Goal: Transaction & Acquisition: Register for event/course

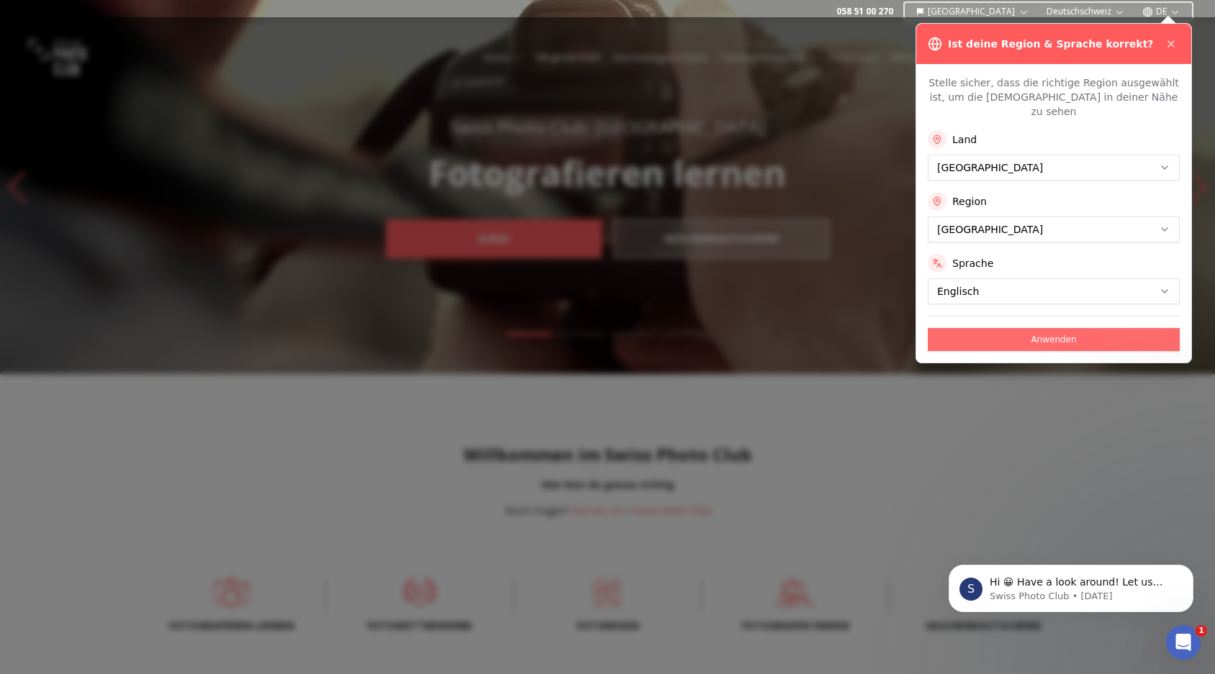
click at [1040, 328] on button "Anwenden" at bounding box center [1053, 339] width 252 height 23
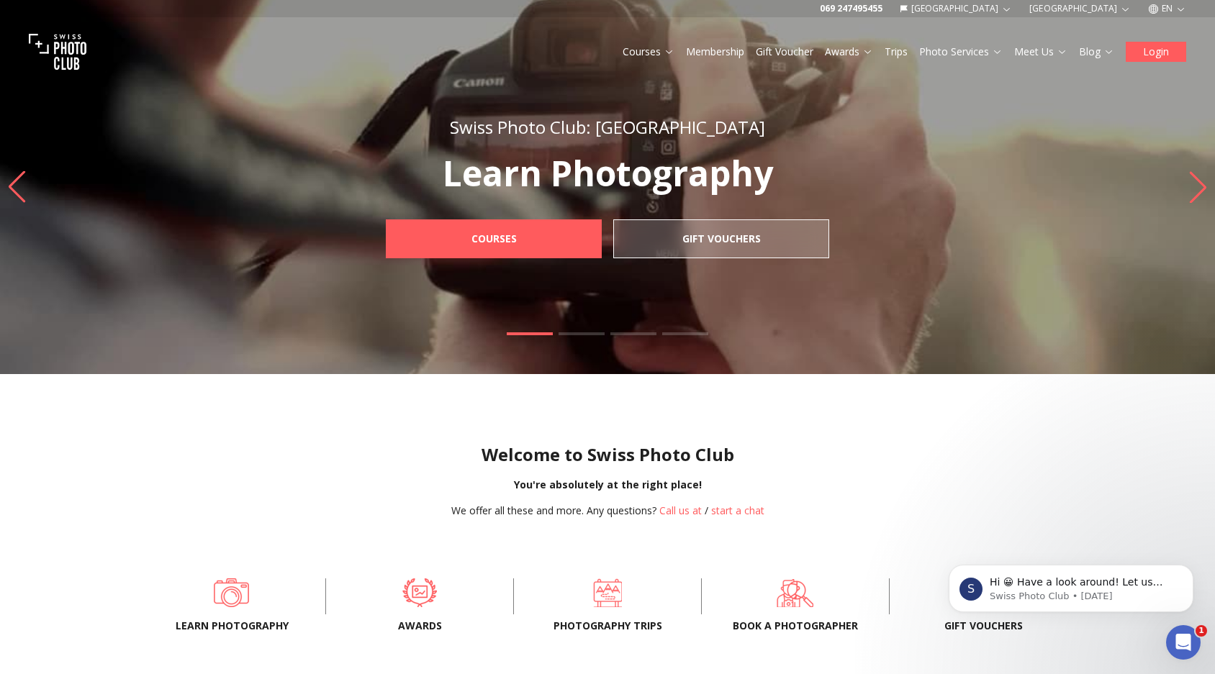
click at [1156, 52] on button "Login" at bounding box center [1155, 52] width 60 height 20
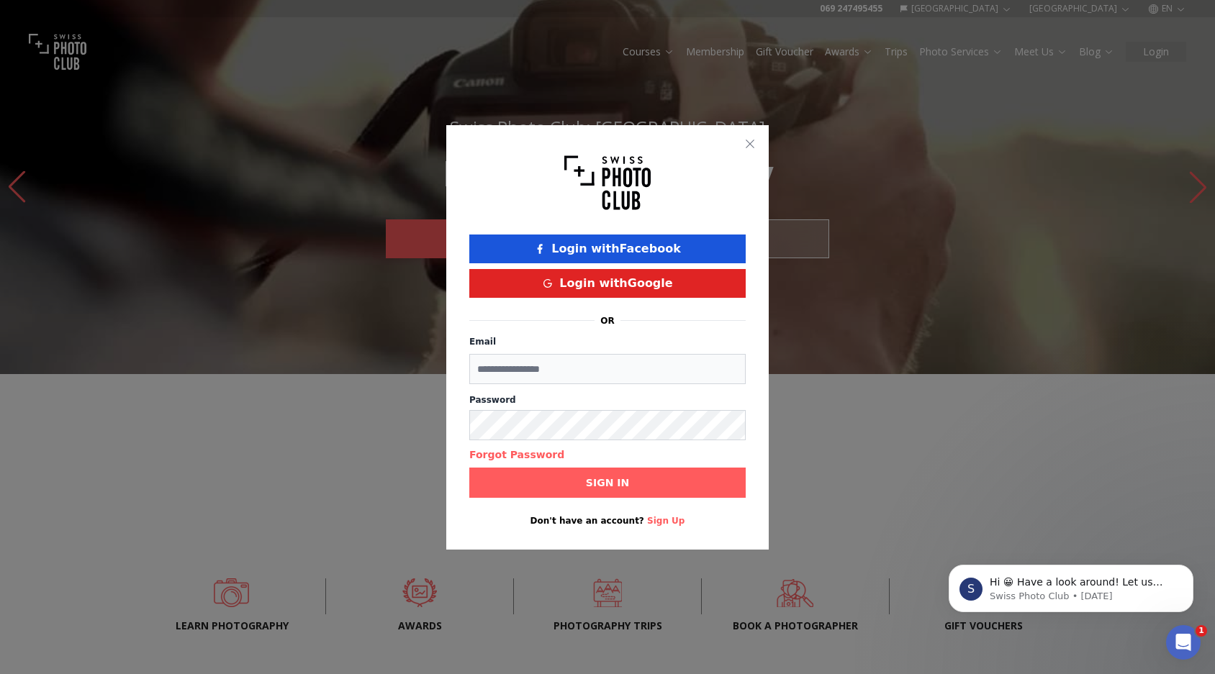
click at [619, 287] on button "Login with Google" at bounding box center [607, 283] width 276 height 29
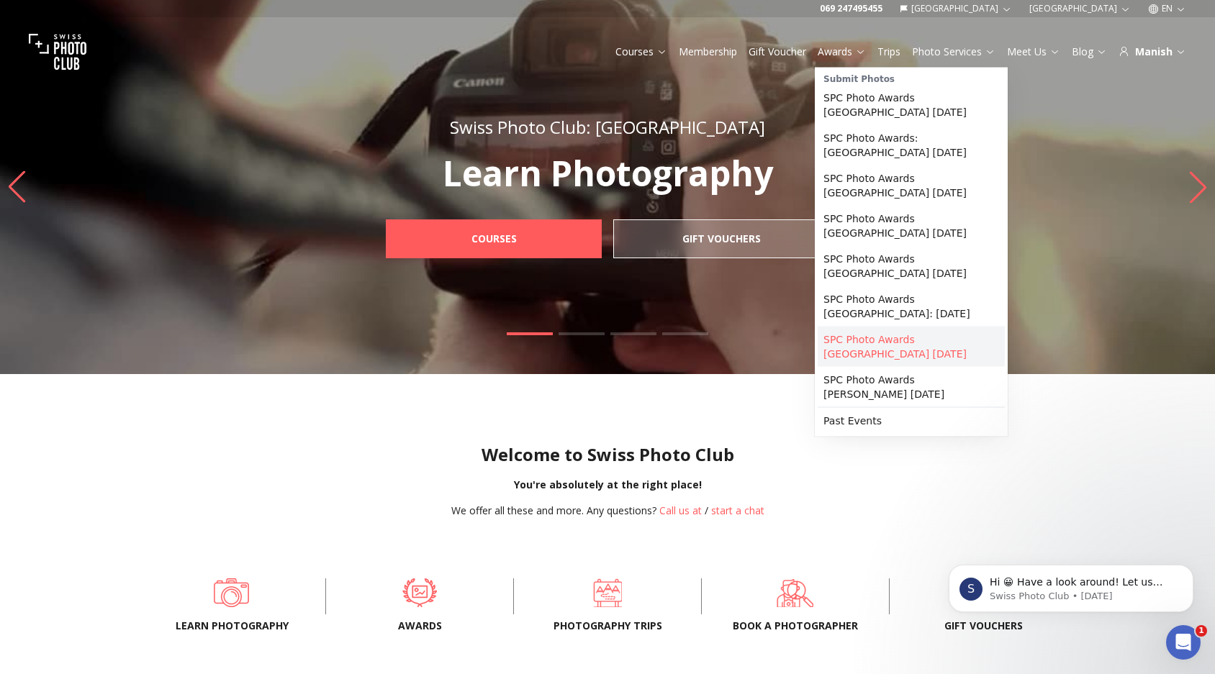
click at [903, 332] on link "SPC Photo Awards BERLIN December 2025" at bounding box center [910, 347] width 187 height 40
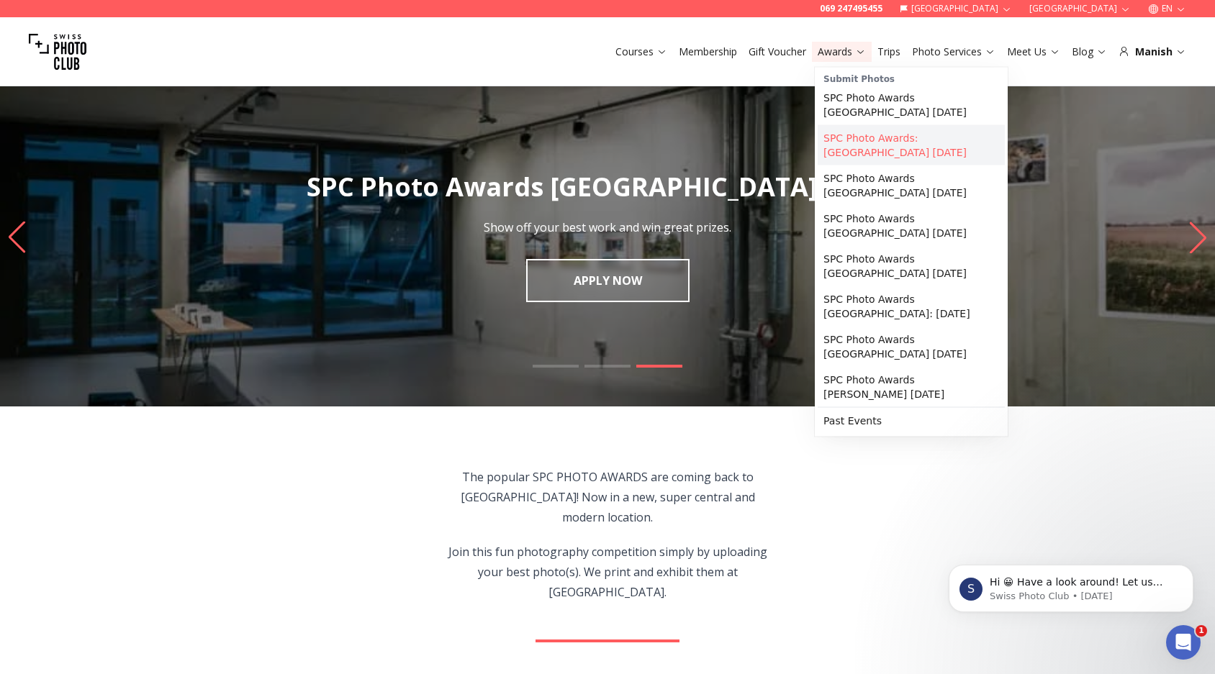
click at [889, 155] on link "SPC Photo Awards: MUNICH November 2025" at bounding box center [910, 145] width 187 height 40
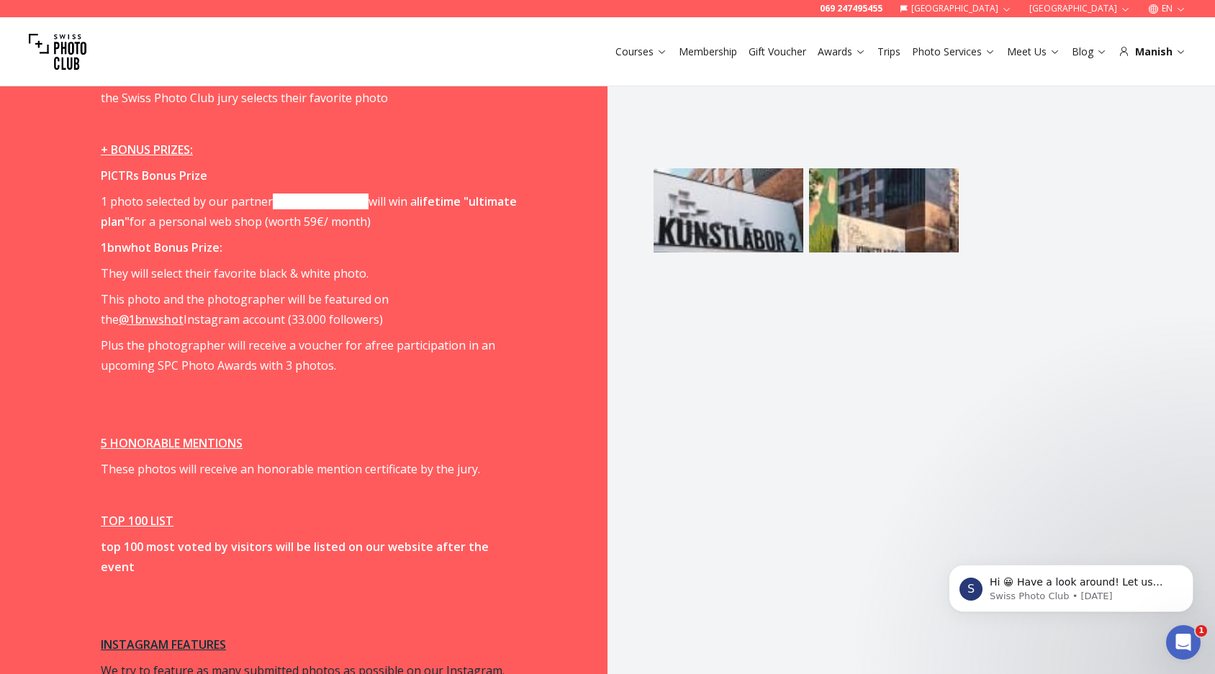
scroll to position [1925, 0]
drag, startPoint x: 163, startPoint y: 184, endPoint x: 396, endPoint y: 183, distance: 233.1
click at [396, 192] on p "1 photo selected by our partner PICTRS.com will win a lifetime "ultimate plan" …" at bounding box center [311, 212] width 421 height 40
drag, startPoint x: 147, startPoint y: 232, endPoint x: 423, endPoint y: 246, distance: 275.9
click at [423, 246] on span "Upload your favorite photo(s) You can exhibit as many photos as you like. Use t…" at bounding box center [311, 20] width 421 height 1468
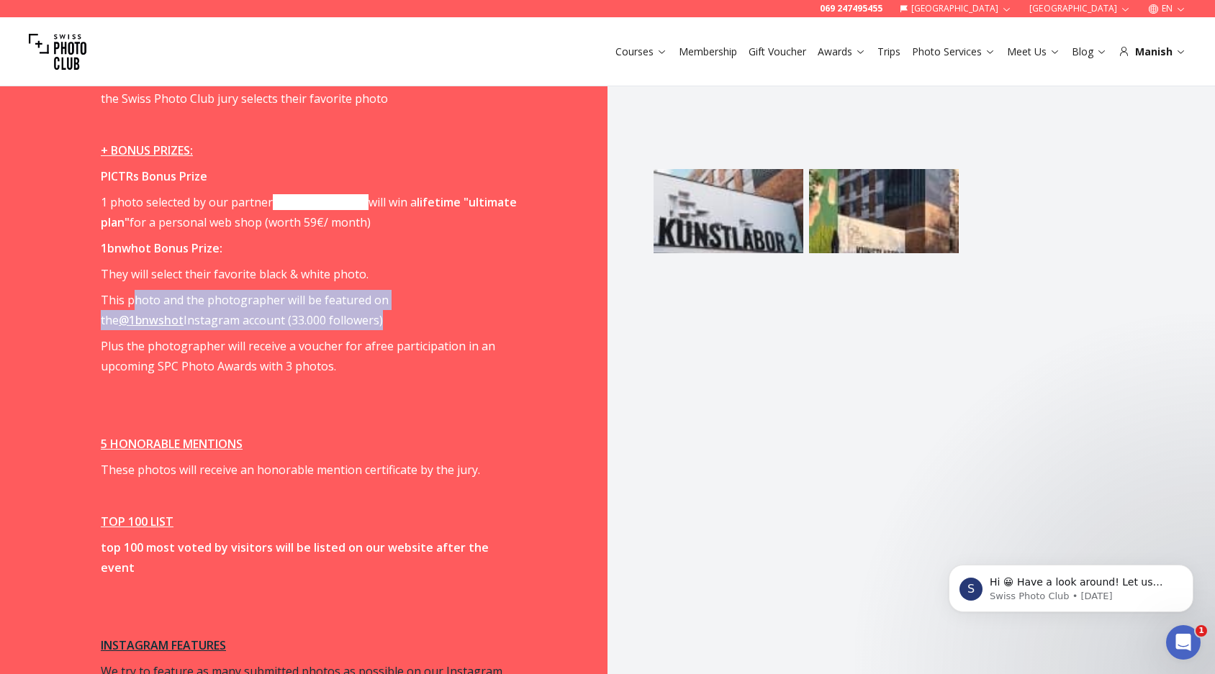
drag, startPoint x: 145, startPoint y: 263, endPoint x: 353, endPoint y: 286, distance: 208.4
click at [353, 290] on p "This photo and the photographer will be featured on the @1bnwshot Instagram acc…" at bounding box center [311, 310] width 421 height 40
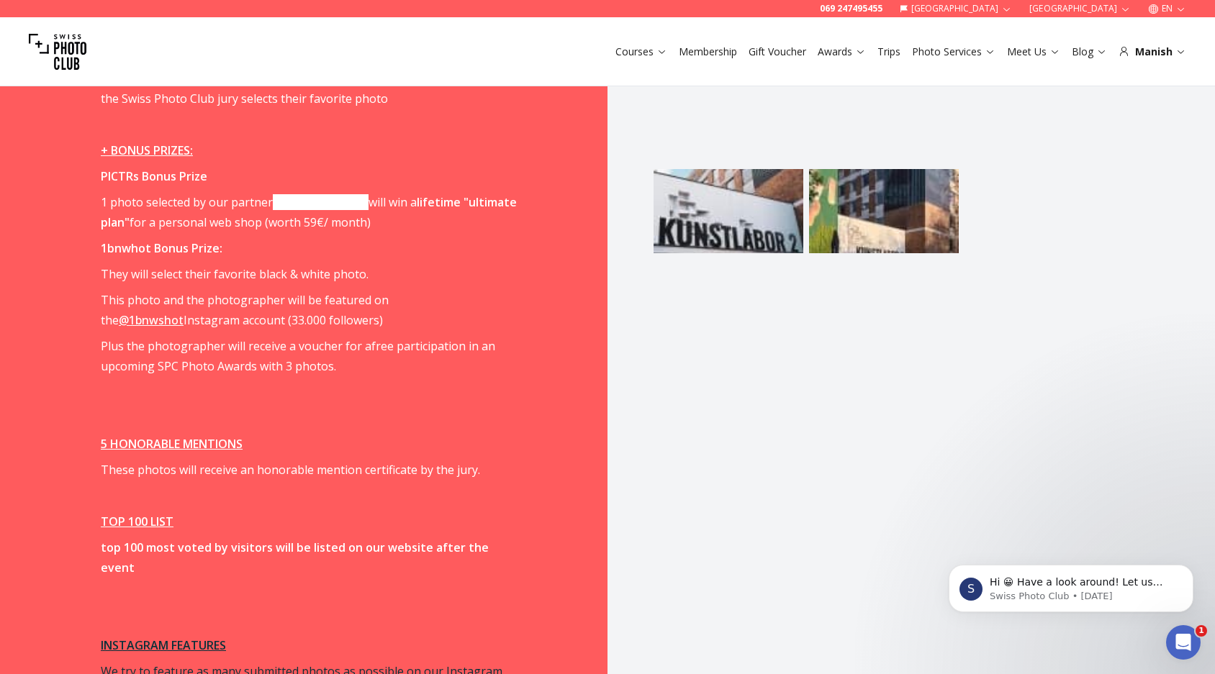
drag, startPoint x: 128, startPoint y: 325, endPoint x: 409, endPoint y: 349, distance: 282.3
click at [409, 349] on span "Upload your favorite photo(s) You can exhibit as many photos as you like. Use t…" at bounding box center [311, 20] width 421 height 1468
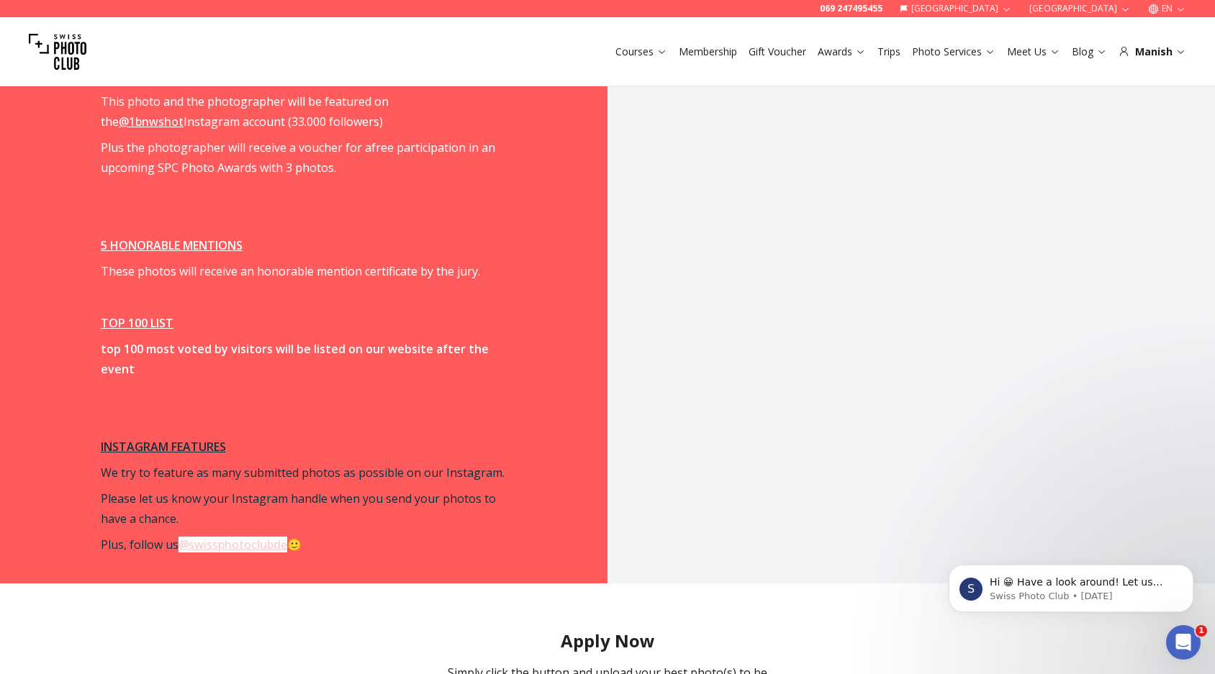
scroll to position [2190, 0]
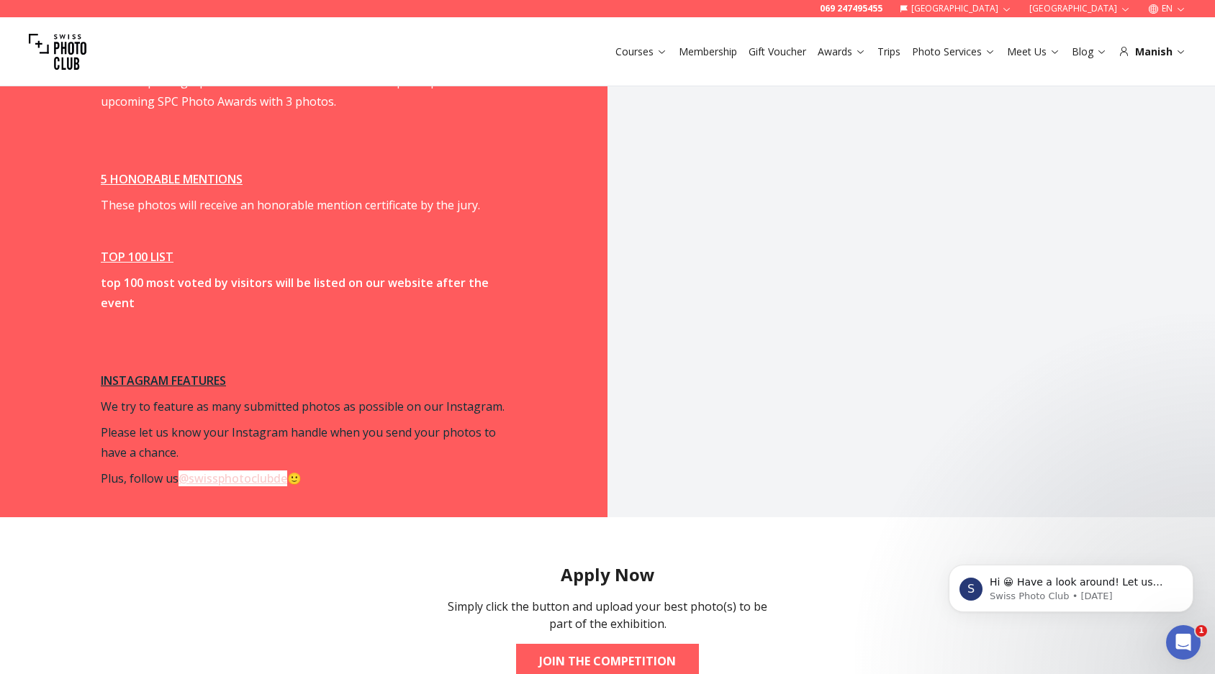
click at [453, 396] on p "We try to feature as many submitted photos as possible on our Instagram." at bounding box center [311, 406] width 421 height 20
click at [461, 425] on span "Please let us know your Instagram handle when you send your photos to have a ch…" at bounding box center [298, 443] width 395 height 36
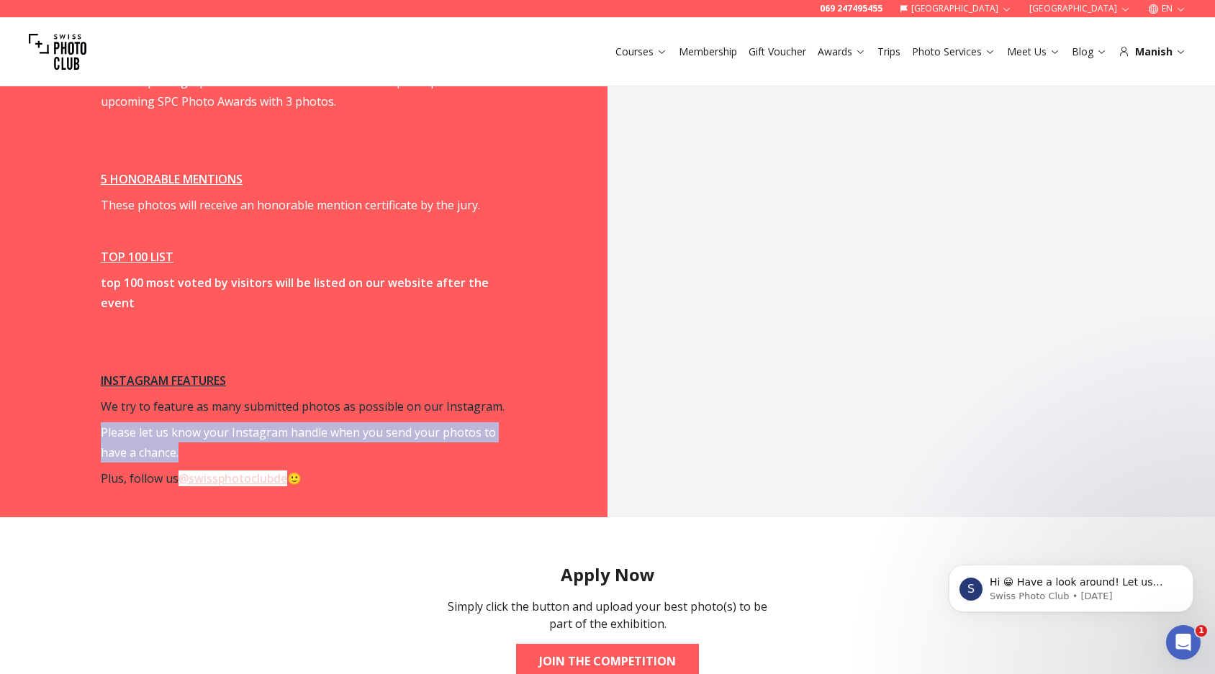
click at [461, 425] on span "Please let us know your Instagram handle when you send your photos to have a ch…" at bounding box center [298, 443] width 395 height 36
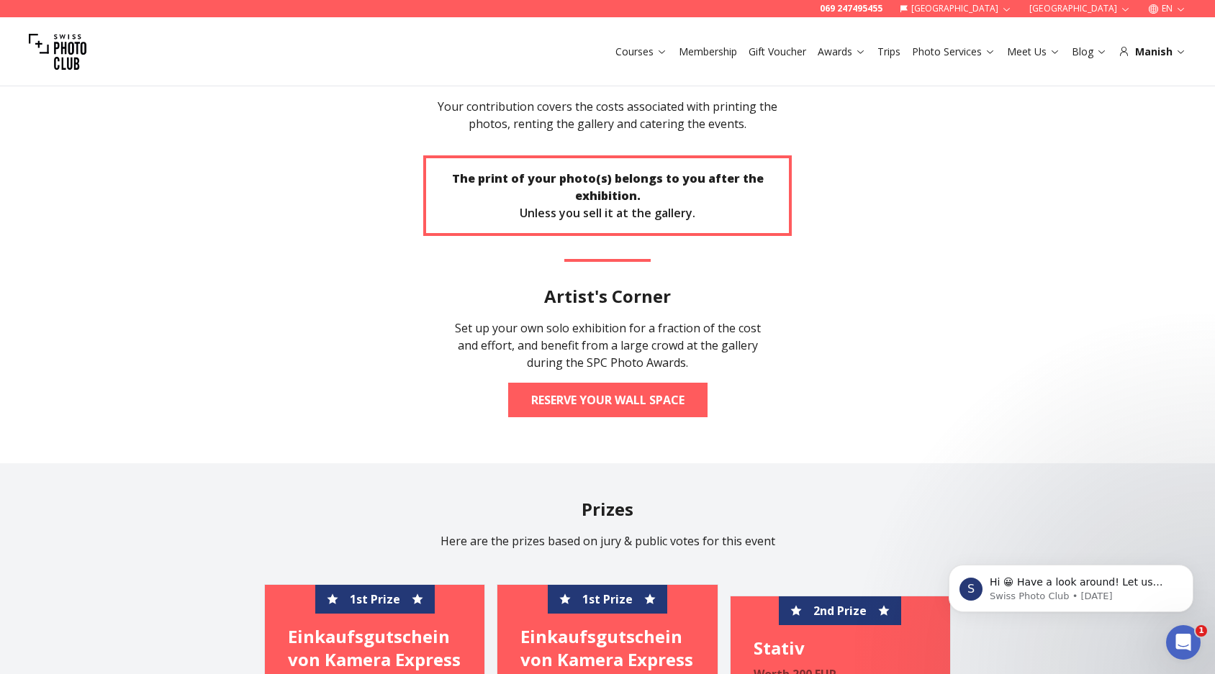
scroll to position [2873, 0]
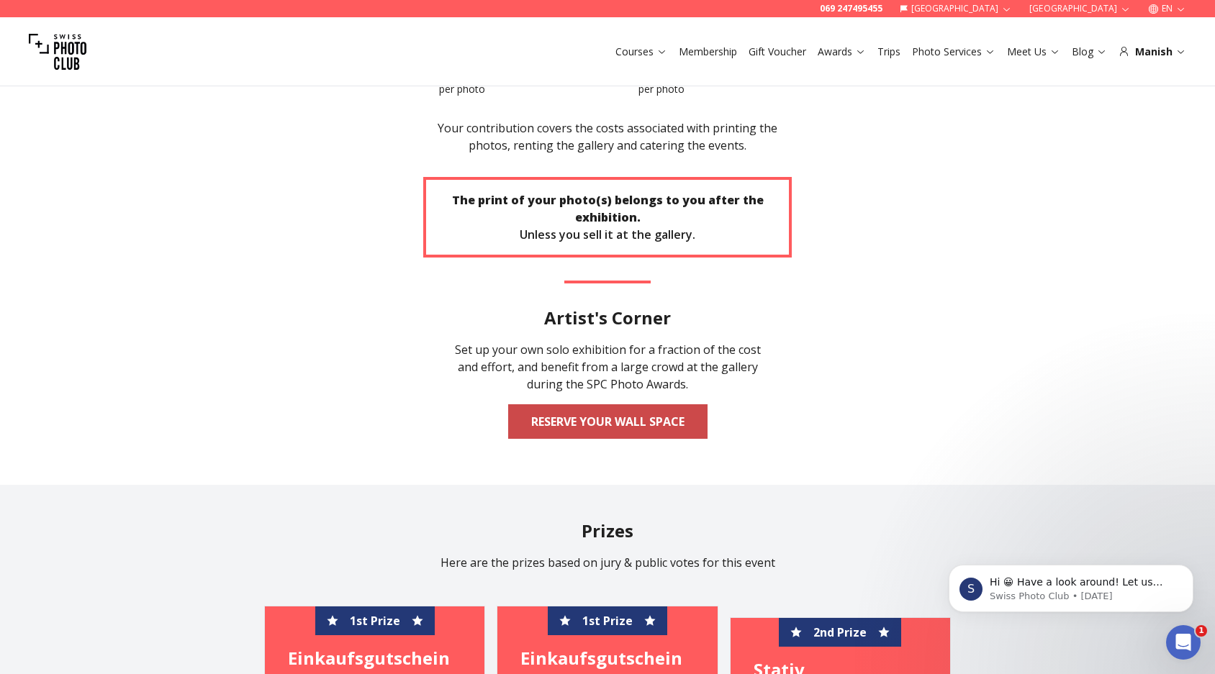
click at [605, 404] on link "Reserve your wall space" at bounding box center [607, 421] width 199 height 35
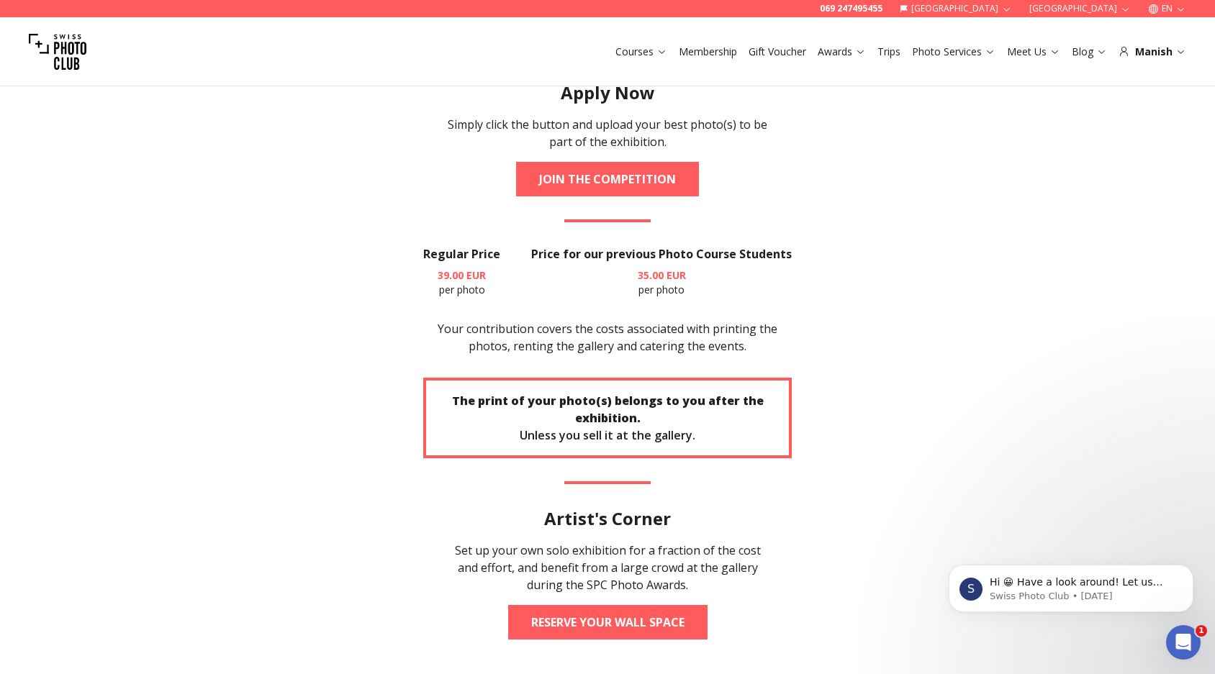
scroll to position [2471, 0]
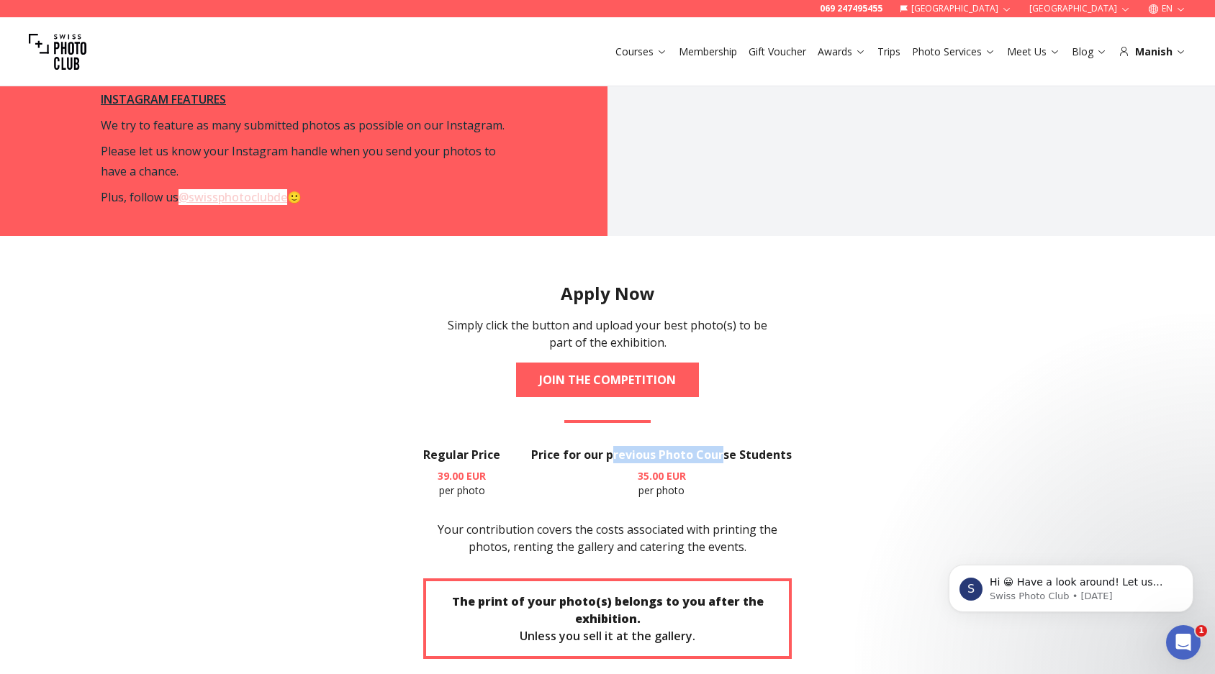
drag, startPoint x: 616, startPoint y: 393, endPoint x: 740, endPoint y: 392, distance: 123.8
click at [740, 446] on h3 "Price for our previous Photo Course Students" at bounding box center [661, 454] width 260 height 17
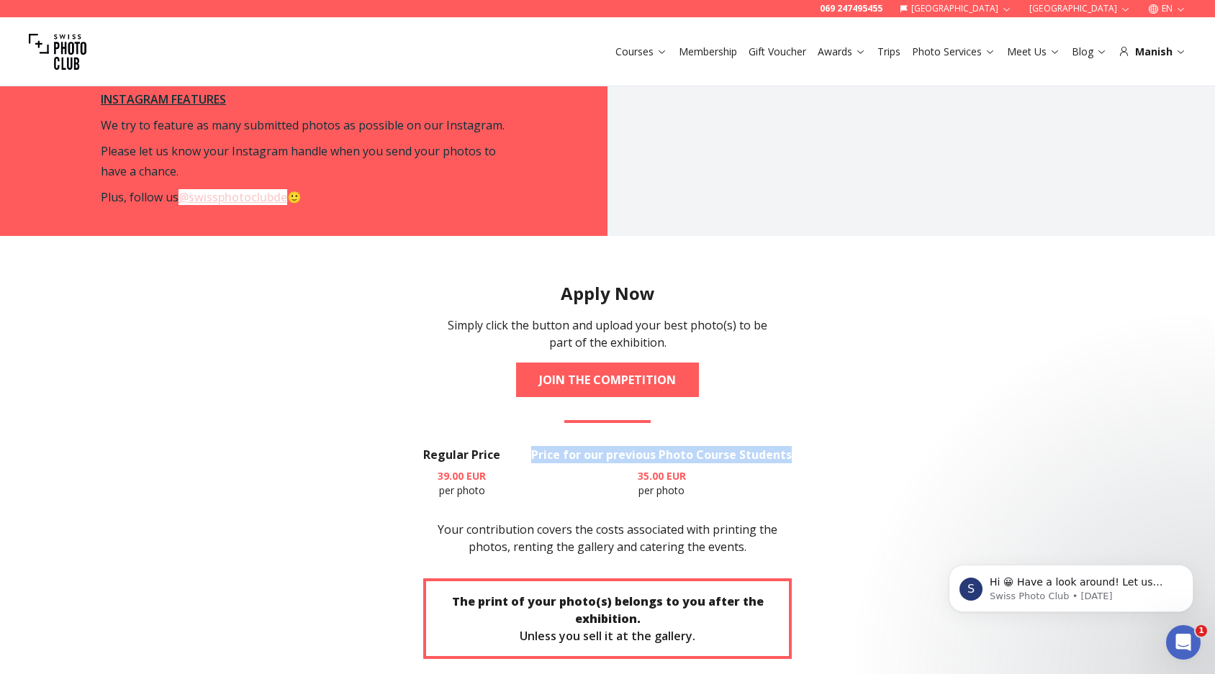
click at [873, 421] on section "Apply Now Simply click the button and upload your best photo(s) to be part of t…" at bounding box center [607, 561] width 921 height 650
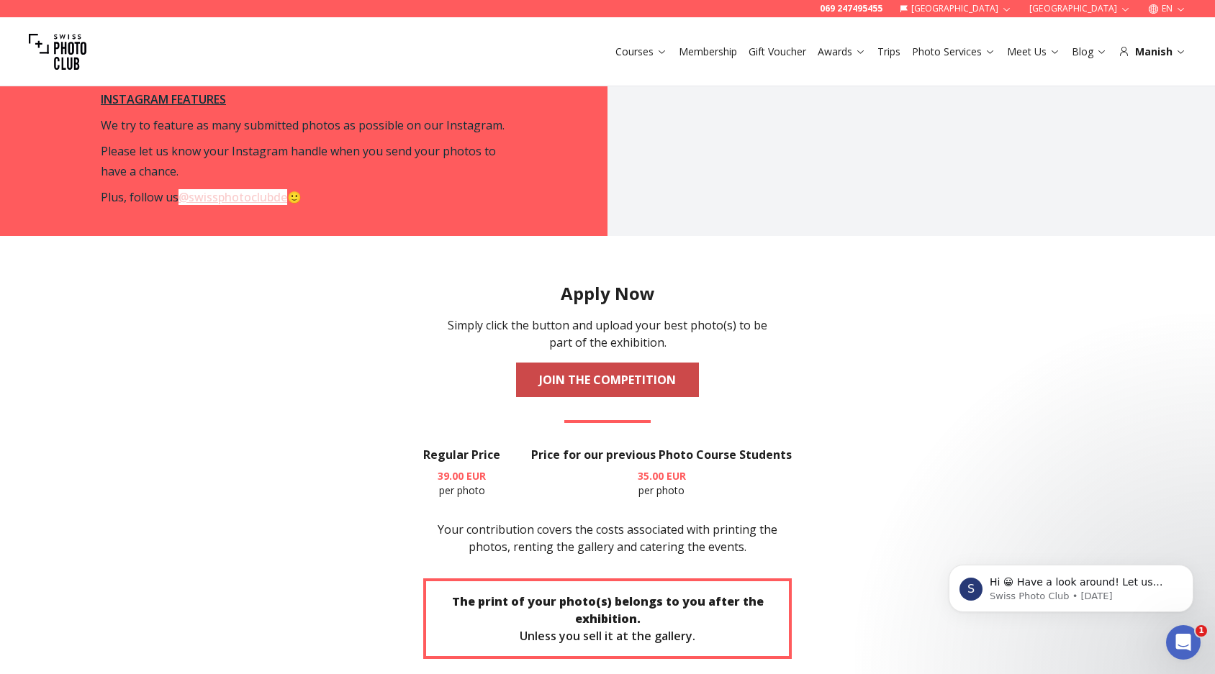
click at [626, 363] on link "JOIN THE COMPETITION" at bounding box center [607, 380] width 183 height 35
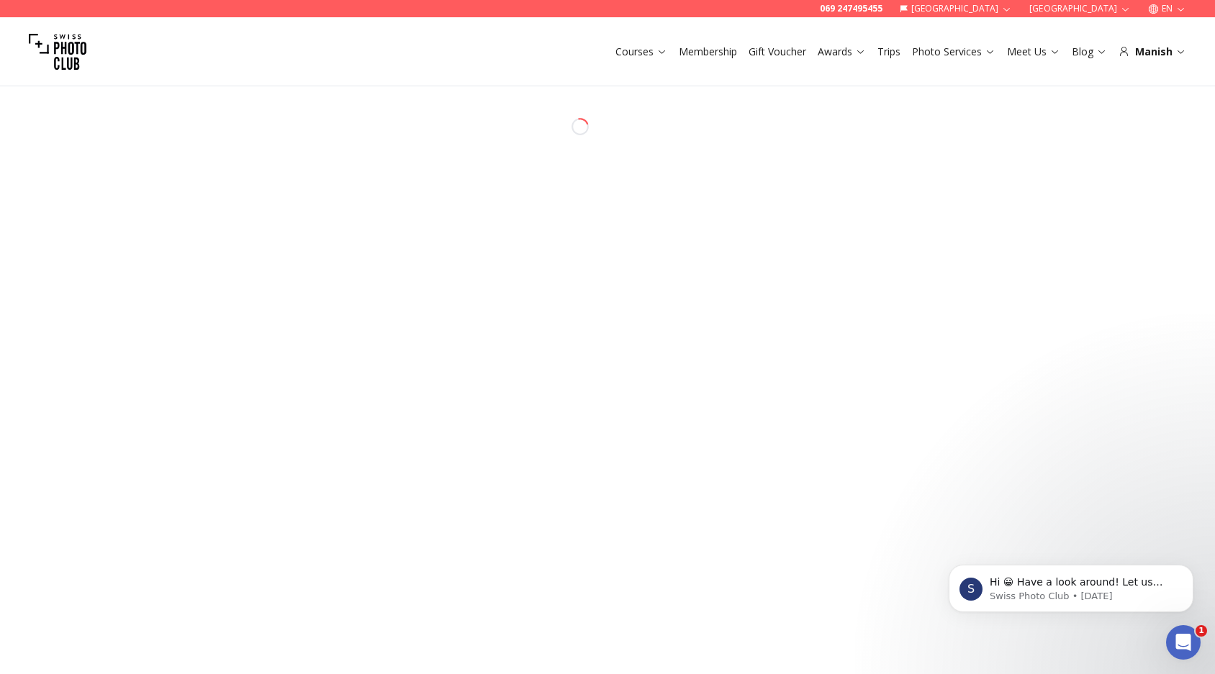
select select "*******"
